Goal: Navigation & Orientation: Find specific page/section

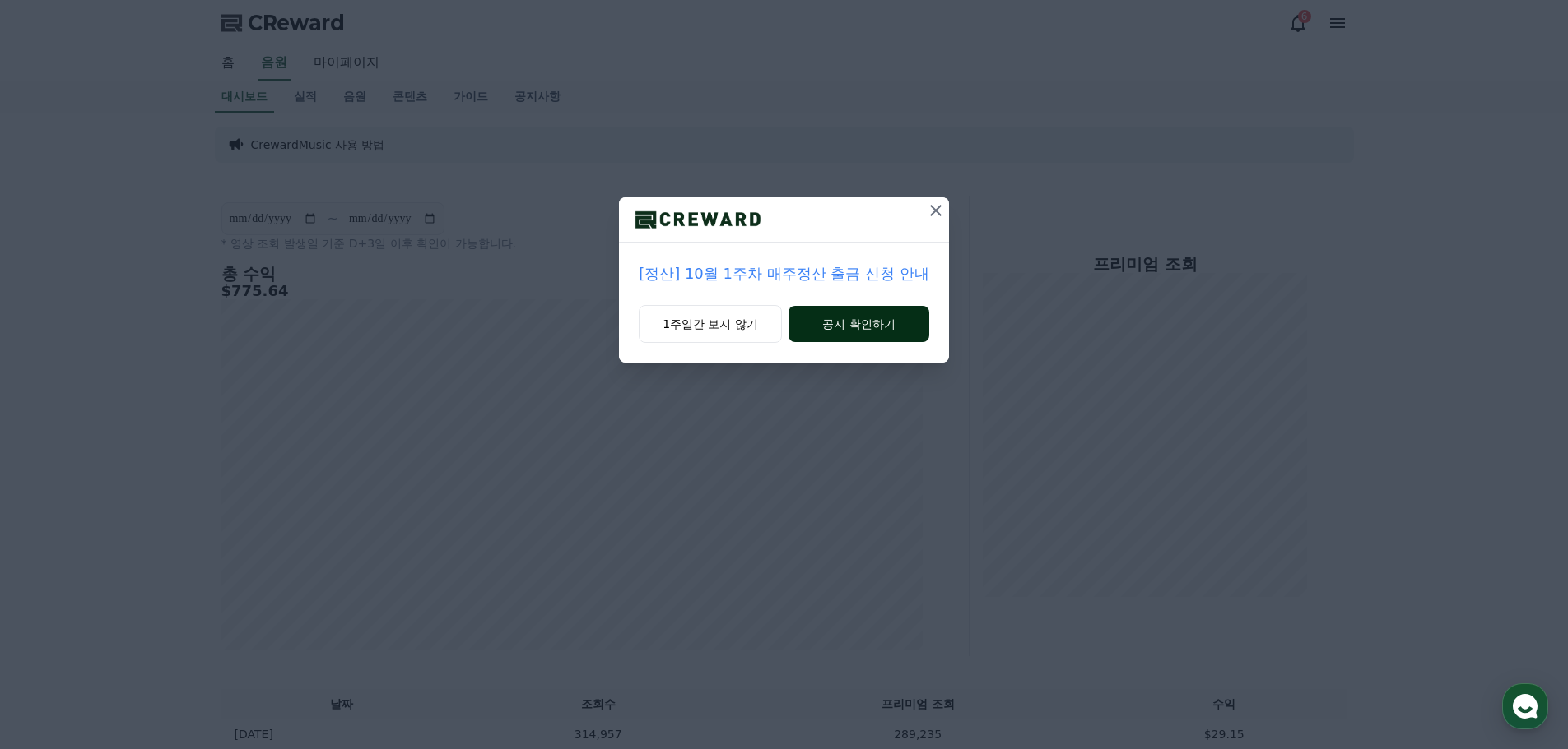
click at [846, 330] on button "공지 확인하기" at bounding box center [858, 323] width 140 height 36
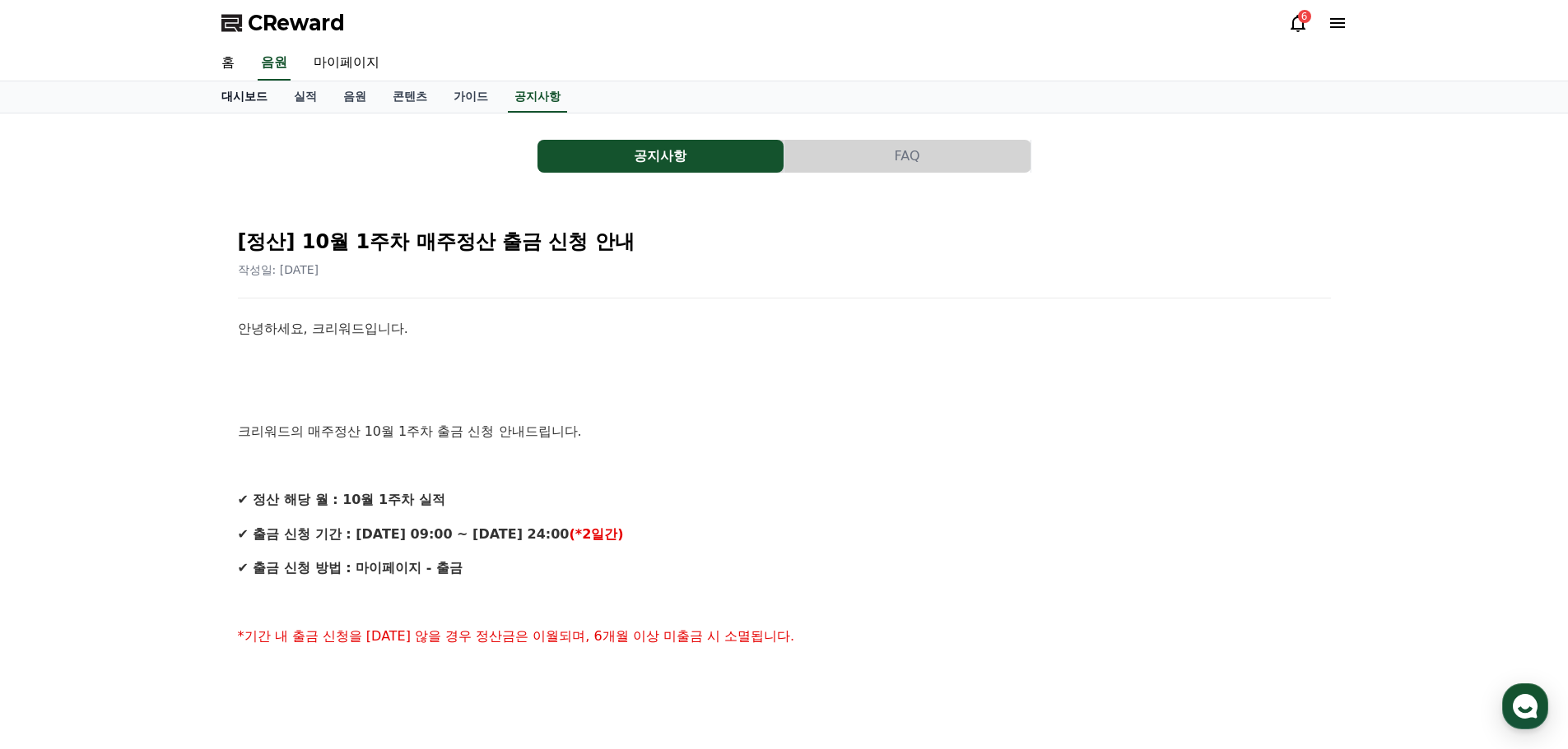
click at [238, 97] on link "대시보드" at bounding box center [244, 97] width 72 height 31
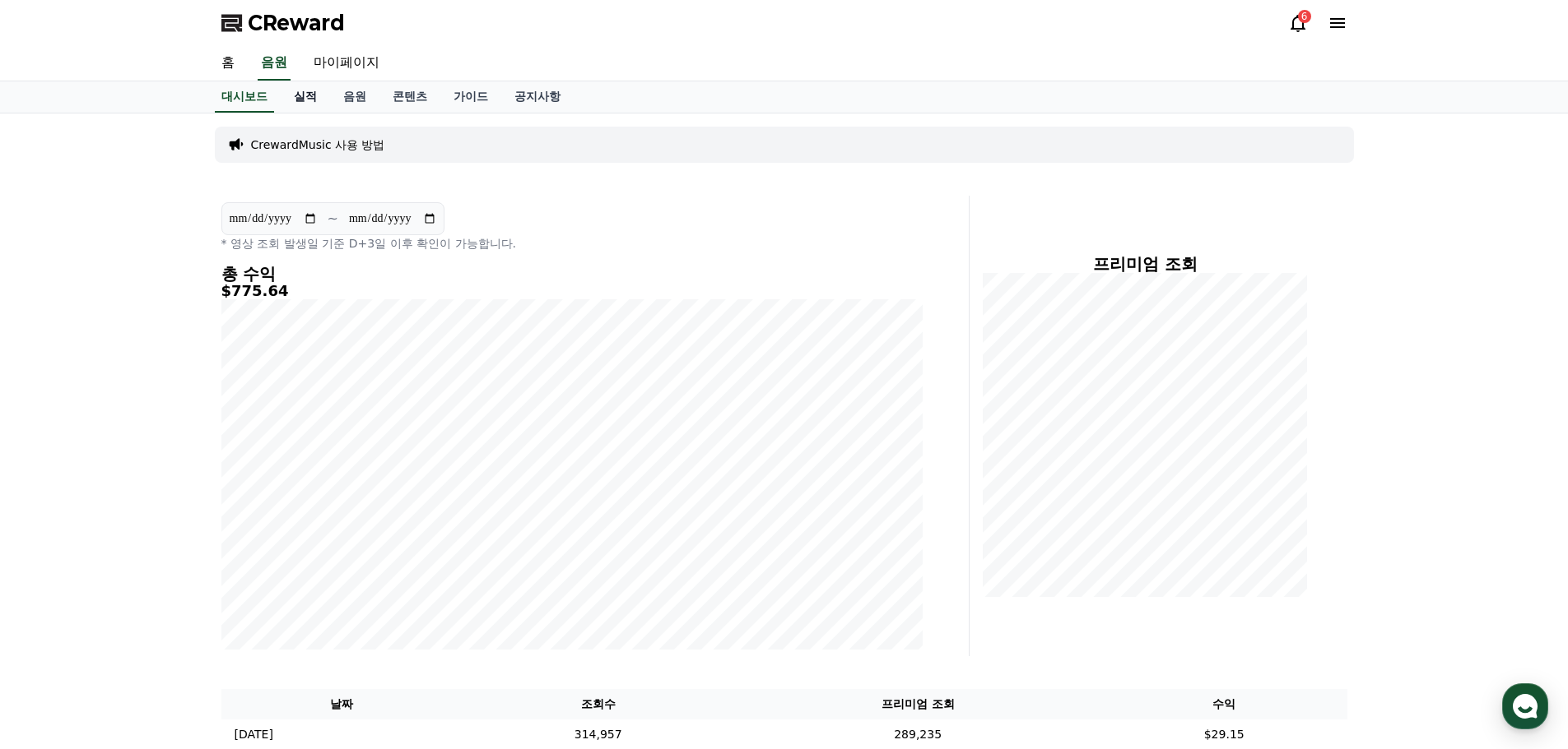
click at [312, 97] on link "실적" at bounding box center [305, 97] width 49 height 31
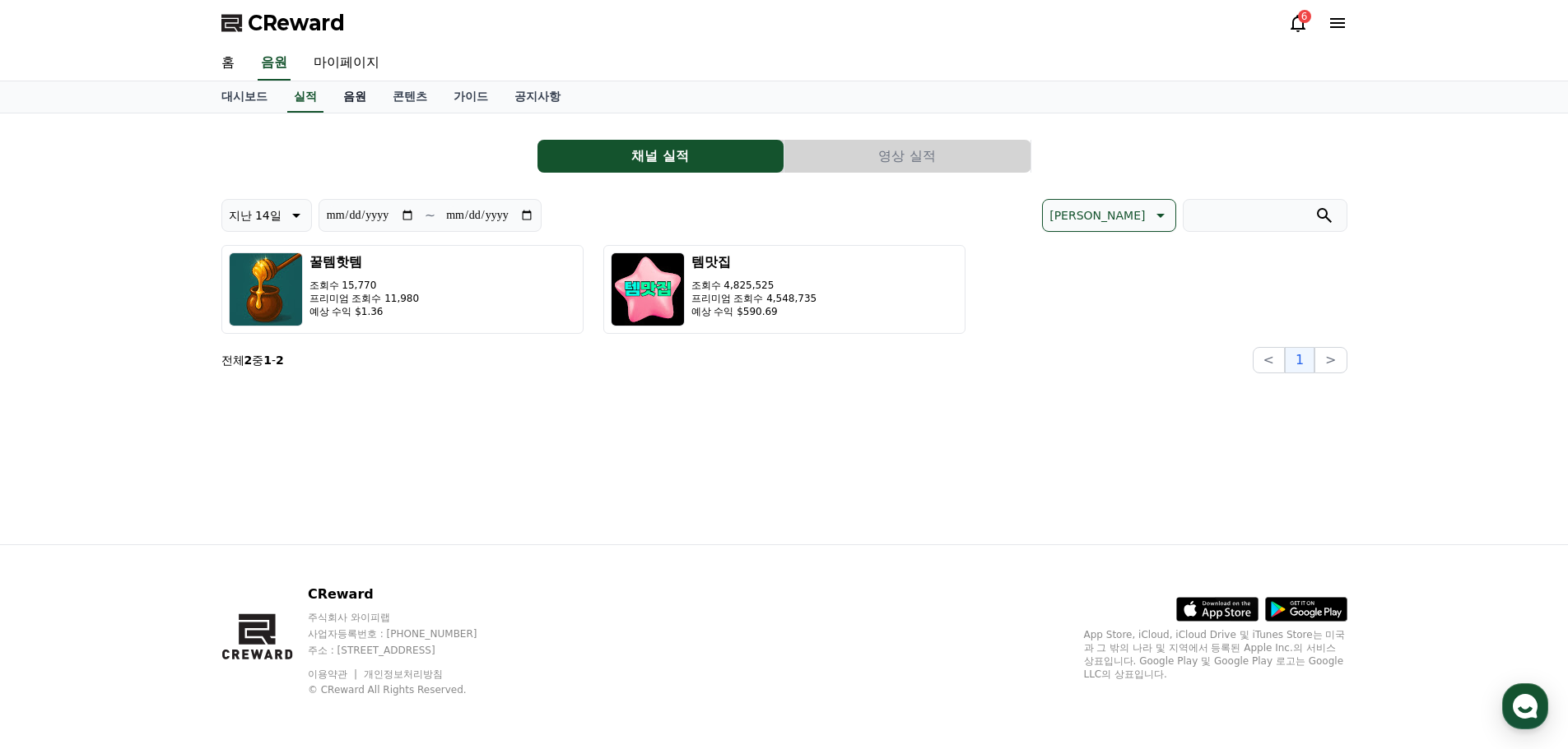
click at [351, 104] on link "음원" at bounding box center [354, 97] width 49 height 31
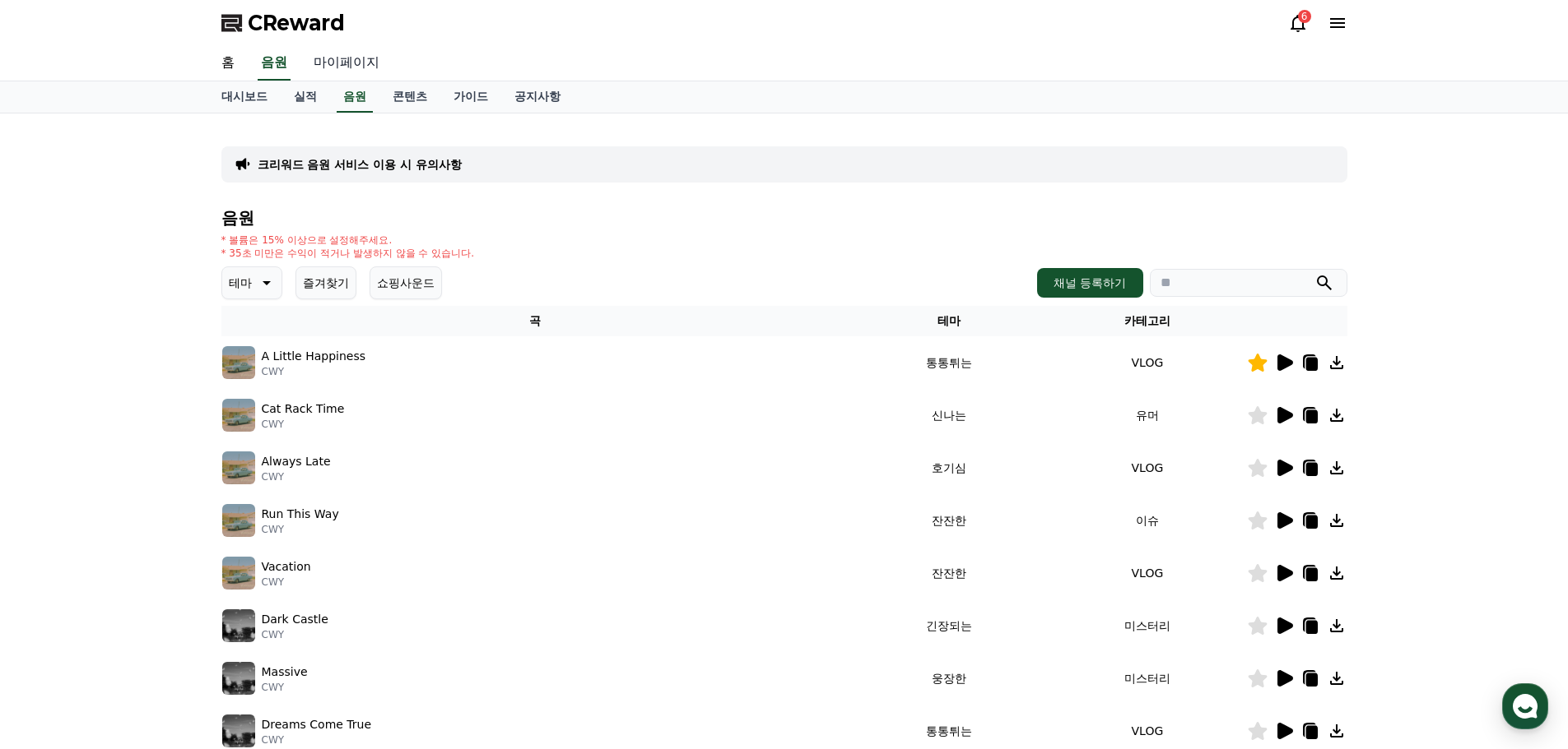
click at [356, 59] on link "마이페이지" at bounding box center [346, 63] width 92 height 34
select select "**********"
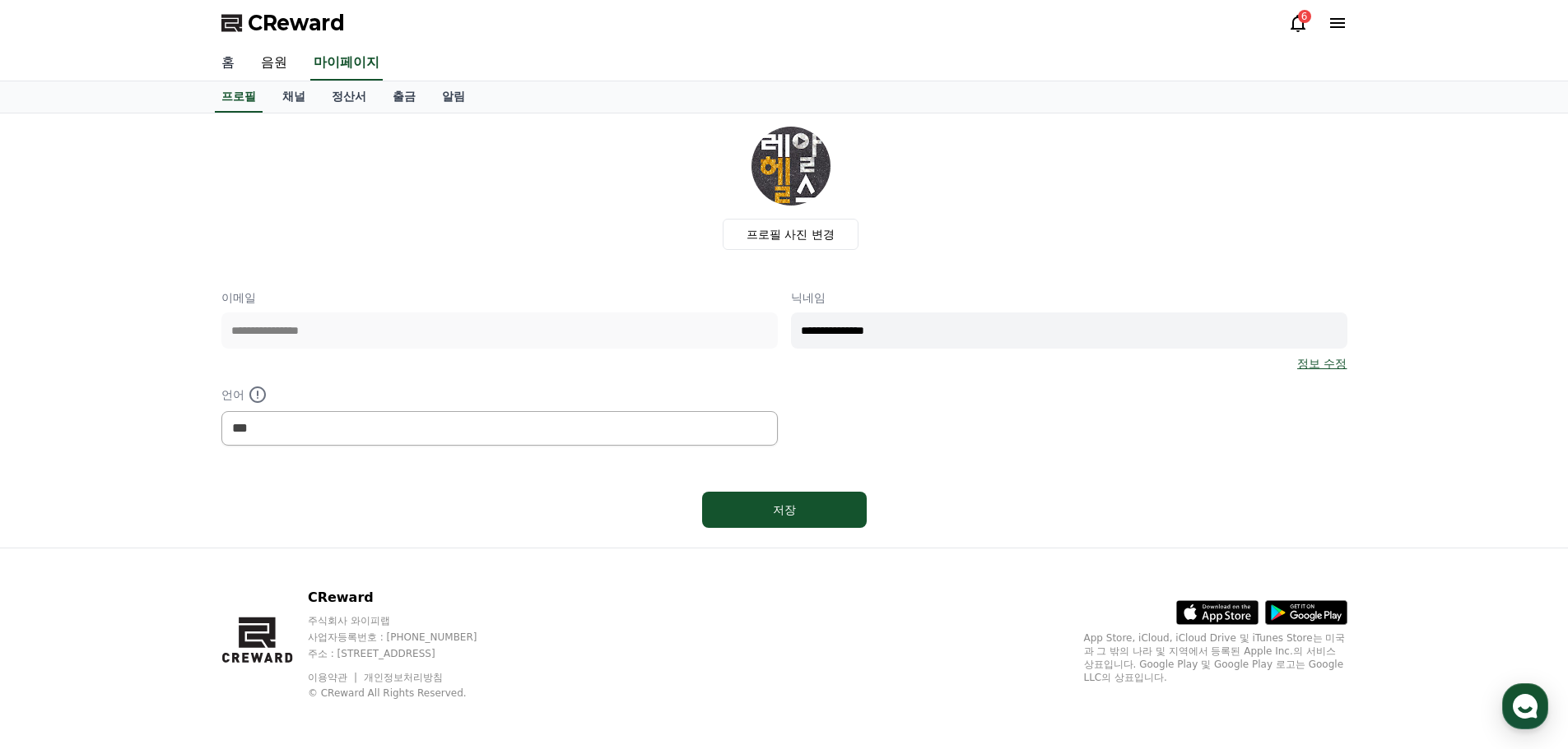
click at [229, 66] on link "홈" at bounding box center [227, 63] width 40 height 34
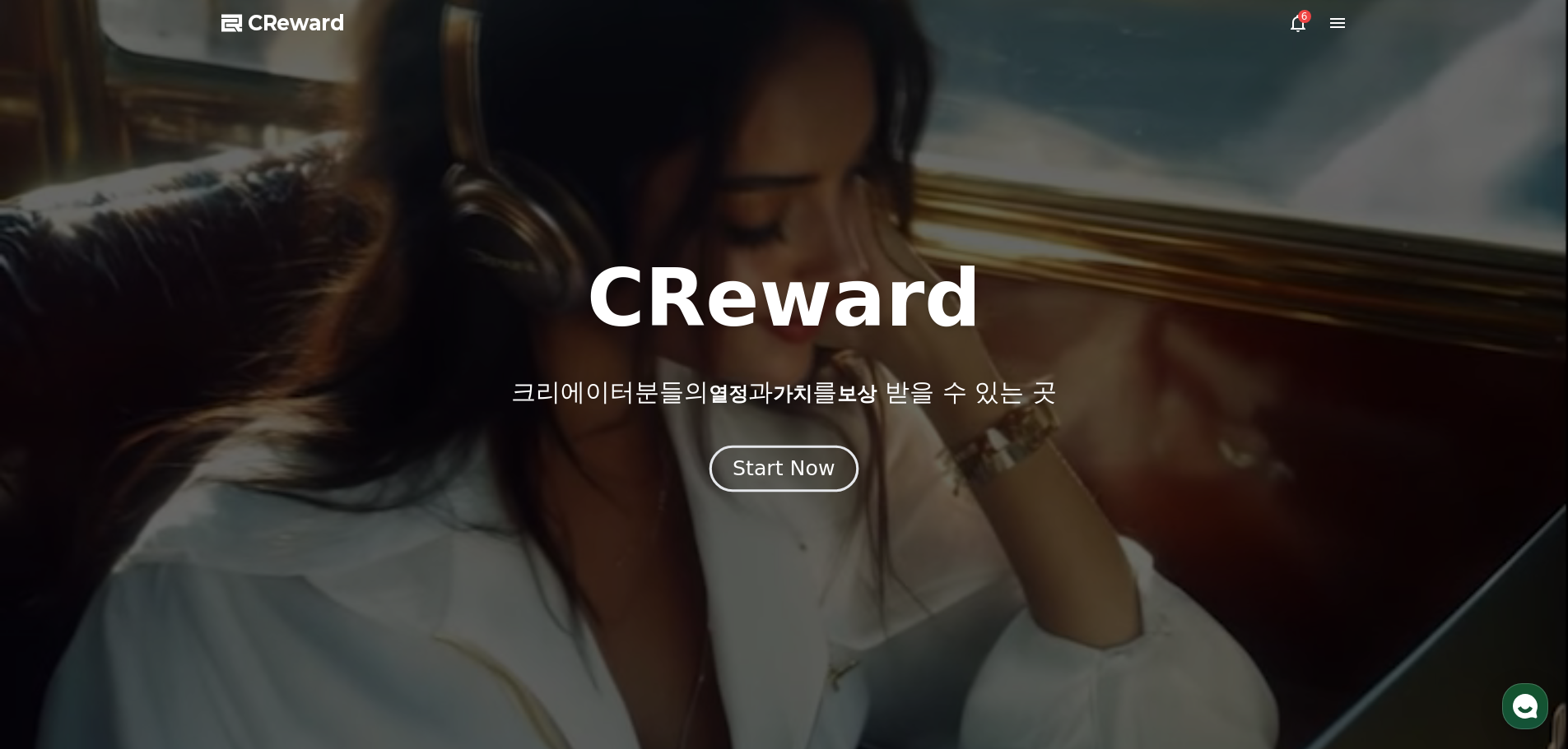
click at [789, 459] on div "Start Now" at bounding box center [784, 469] width 102 height 28
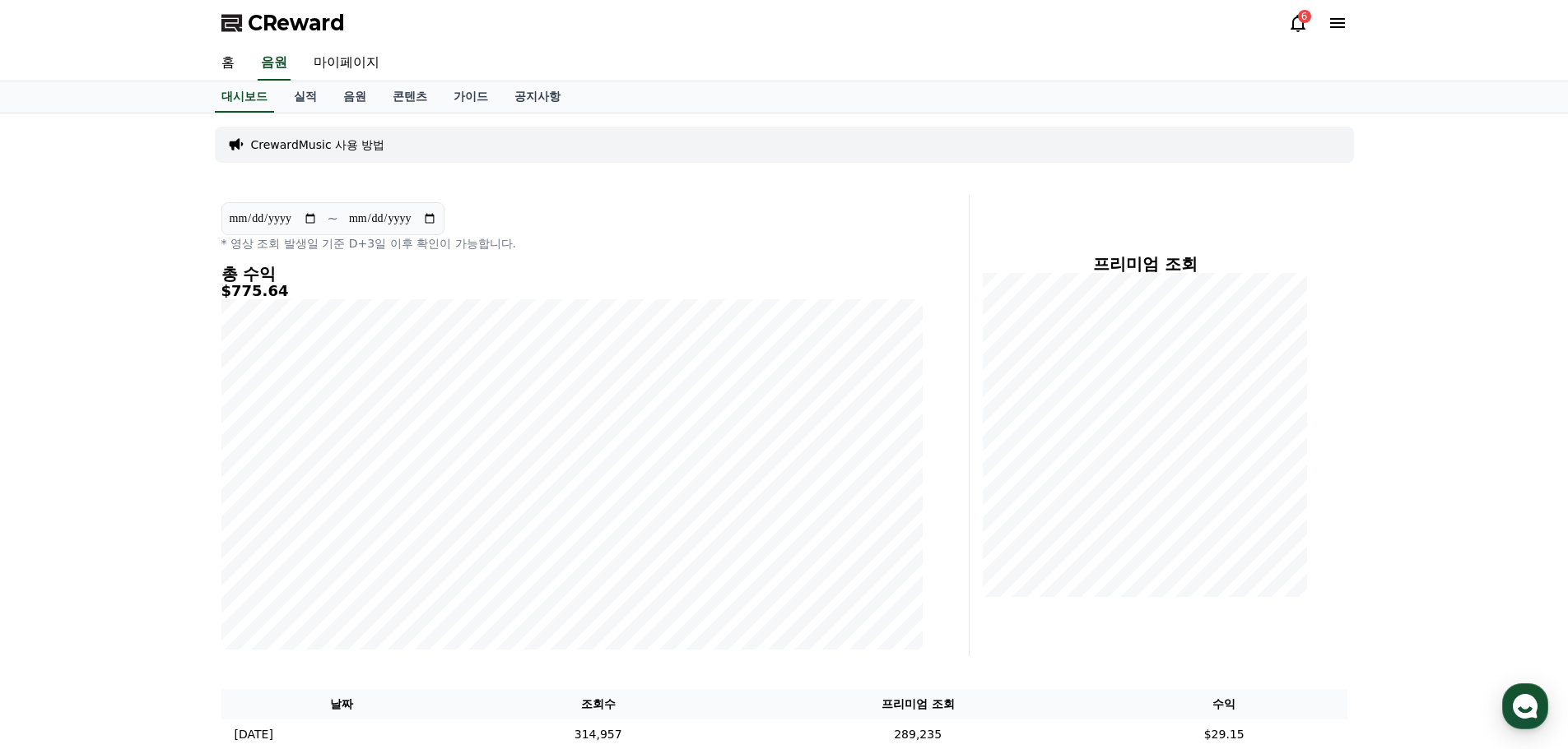
scroll to position [247, 0]
